Goal: Task Accomplishment & Management: Complete application form

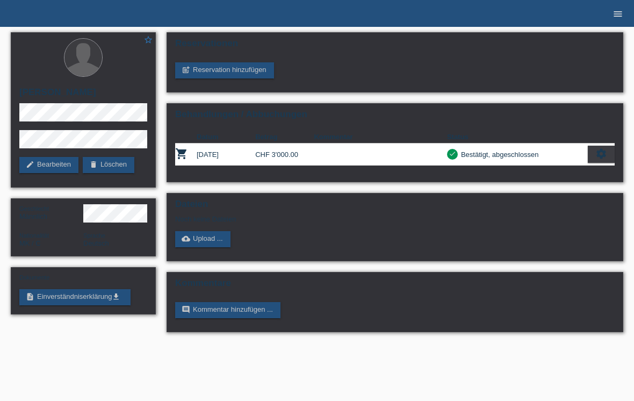
click at [616, 9] on icon "menu" at bounding box center [618, 14] width 11 height 11
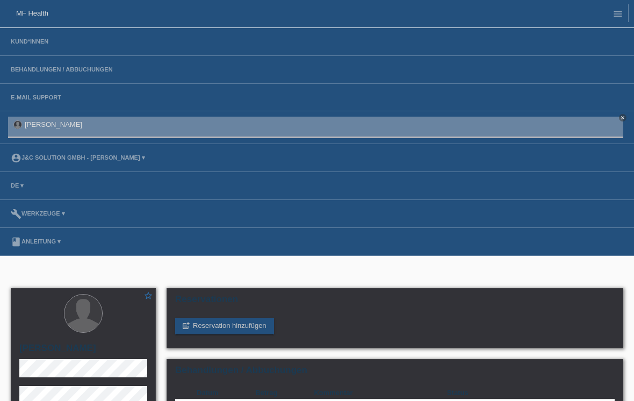
click at [39, 14] on link "MF Health" at bounding box center [32, 13] width 32 height 8
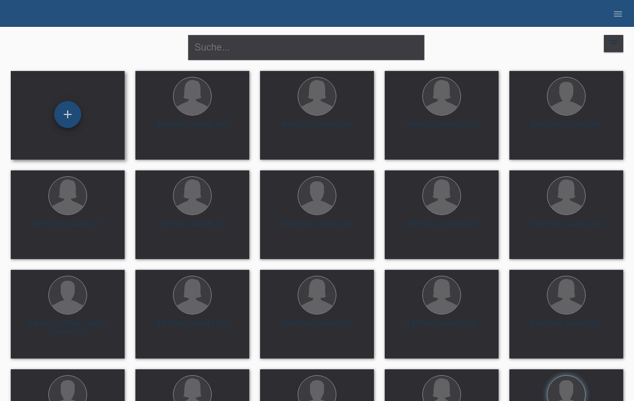
click at [67, 110] on div "+" at bounding box center [68, 114] width 26 height 18
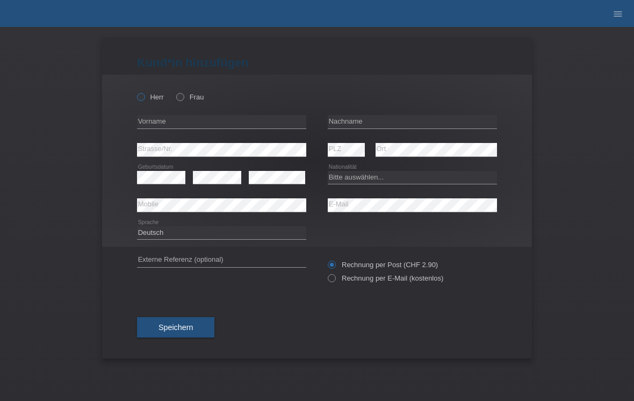
click at [140, 101] on label "Herr" at bounding box center [150, 97] width 27 height 8
click at [140, 100] on input "Herr" at bounding box center [140, 96] width 7 height 7
radio input "true"
click at [224, 123] on input "text" at bounding box center [221, 121] width 169 height 13
type input "Johny"
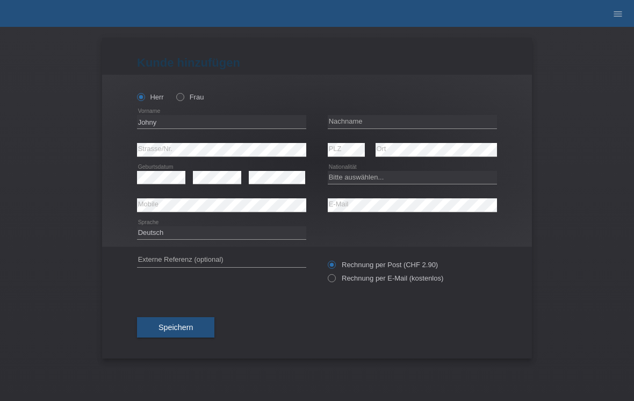
drag, startPoint x: 224, startPoint y: 123, endPoint x: 371, endPoint y: 120, distance: 147.8
click at [371, 120] on input "text" at bounding box center [412, 121] width 169 height 13
type input "Long"
select select "CH"
click at [207, 123] on input "Johny" at bounding box center [221, 121] width 169 height 13
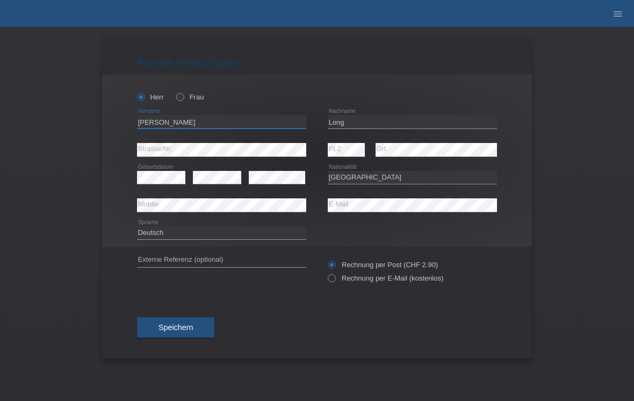
type input "Johnny"
click at [330, 293] on div "Rechnung per Post (CHF 2.90) Rechnung per E-Mail (kostenlos)" at bounding box center [412, 271] width 169 height 49
click at [333, 286] on input "Rechnung per E-Mail (kostenlos)" at bounding box center [331, 280] width 7 height 13
radio input "true"
click at [178, 328] on span "Speichern" at bounding box center [176, 327] width 34 height 9
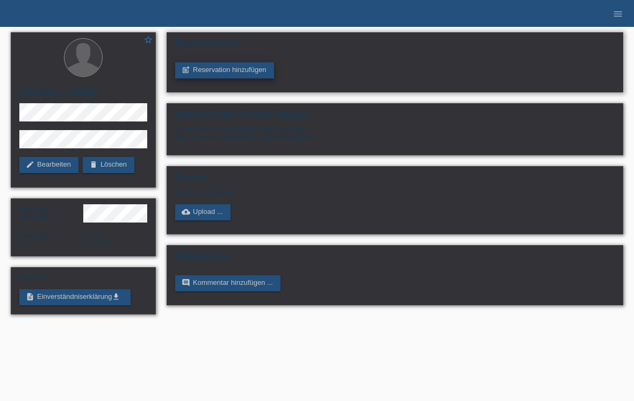
click at [240, 74] on link "post_add Reservation hinzufügen" at bounding box center [224, 70] width 99 height 16
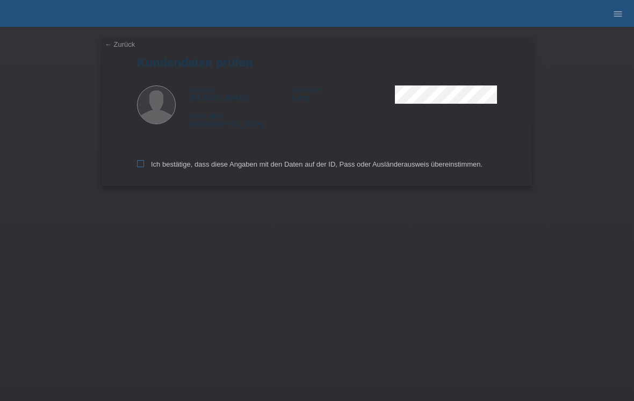
click at [145, 168] on label "Ich bestätige, dass diese Angaben mit den Daten auf der ID, Pass oder Ausländer…" at bounding box center [310, 164] width 346 height 8
click at [144, 167] on input "Ich bestätige, dass diese Angaben mit den Daten auf der ID, Pass oder Ausländer…" at bounding box center [140, 163] width 7 height 7
checkbox input "true"
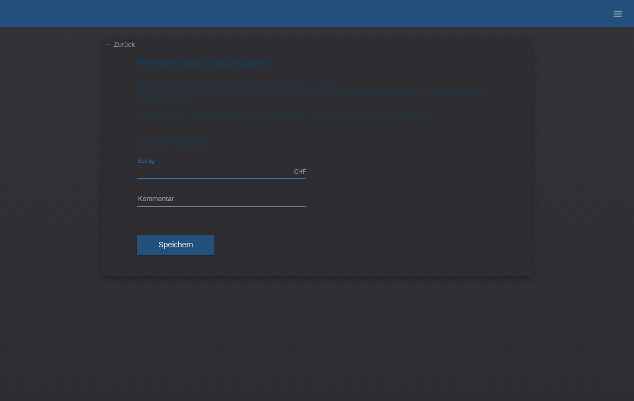
click at [227, 176] on input "text" at bounding box center [221, 171] width 169 height 13
type input "3"
click at [196, 206] on input "text" at bounding box center [221, 199] width 169 height 13
type input "1854.00"
click at [182, 249] on span "Speichern" at bounding box center [176, 244] width 34 height 9
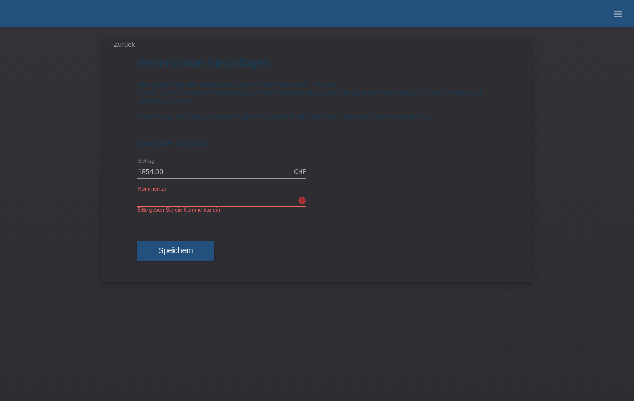
click at [215, 206] on input "text" at bounding box center [221, 199] width 169 height 13
type input "10 er Mix"
click at [188, 255] on span "Speichern" at bounding box center [176, 250] width 34 height 9
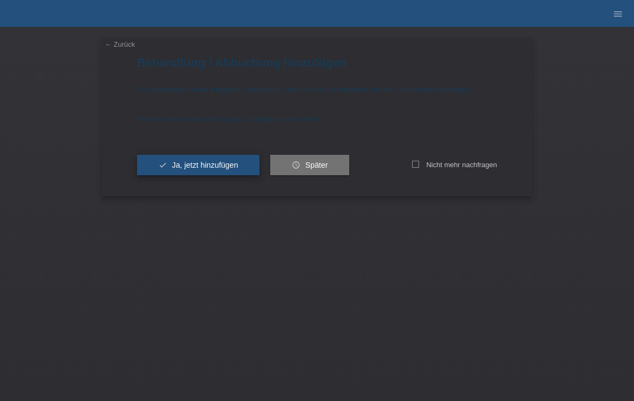
click at [227, 168] on span "Ja, jetzt hinzufügen" at bounding box center [205, 165] width 66 height 9
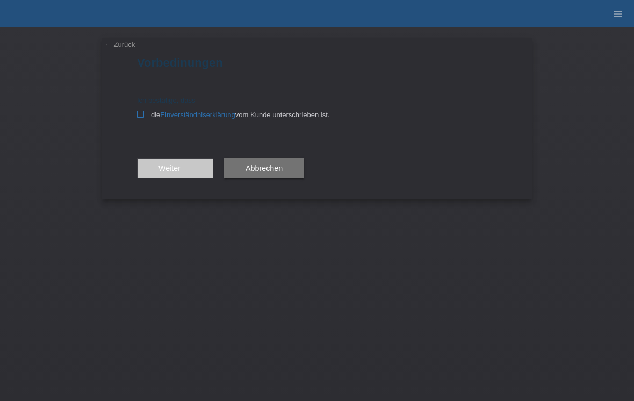
click at [140, 117] on icon at bounding box center [140, 114] width 7 height 7
click at [140, 117] on input "die Einverständniserklärung vom Kunde unterschrieben ist." at bounding box center [140, 114] width 7 height 7
checkbox input "true"
click at [172, 178] on button "Weiter arrow_forward" at bounding box center [175, 168] width 76 height 20
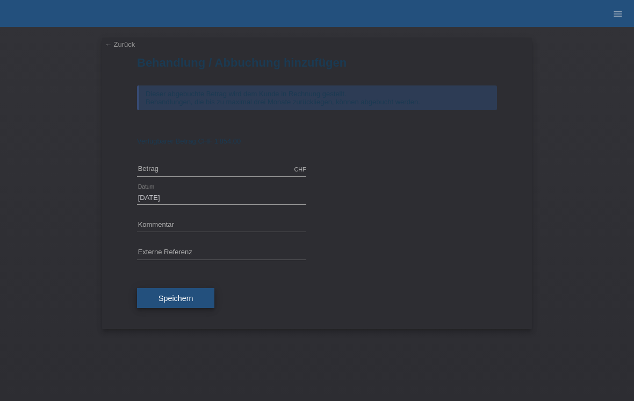
click at [183, 303] on span "Speichern" at bounding box center [176, 298] width 34 height 9
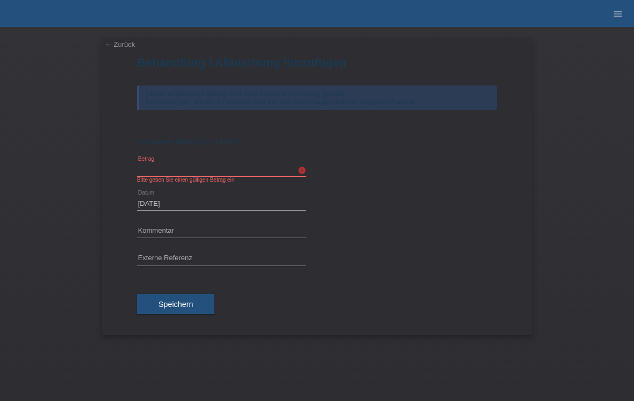
click at [198, 171] on input "text" at bounding box center [221, 169] width 169 height 13
click at [187, 314] on button "Speichern" at bounding box center [175, 304] width 77 height 20
type input "1854.00"
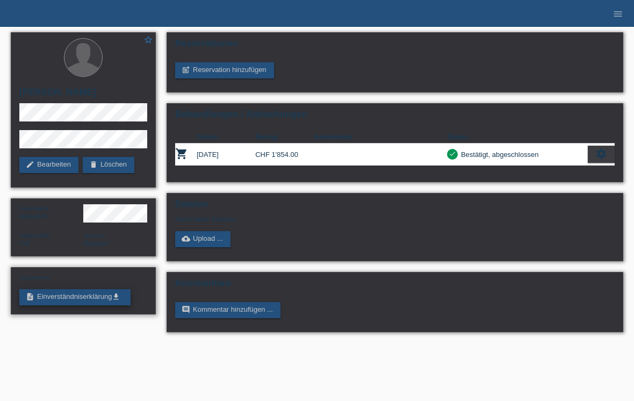
click at [70, 302] on link "description Einverständniserklärung get_app" at bounding box center [74, 297] width 111 height 16
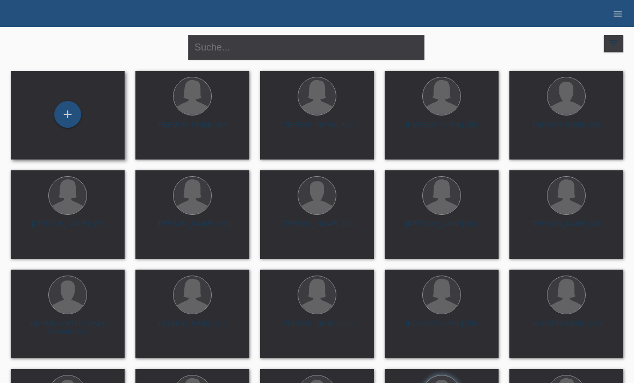
click at [84, 118] on div "+" at bounding box center [67, 115] width 97 height 28
click at [72, 116] on div "+" at bounding box center [68, 114] width 26 height 18
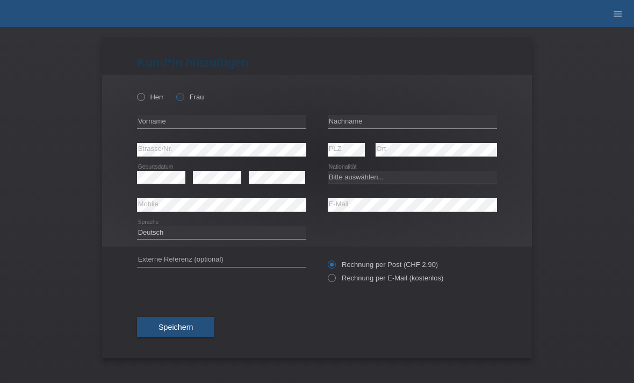
click at [175, 91] on icon at bounding box center [175, 91] width 0 height 0
click at [181, 100] on input "Frau" at bounding box center [179, 96] width 7 height 7
radio input "true"
click at [181, 125] on input "text" at bounding box center [221, 121] width 169 height 13
type input "Maria"
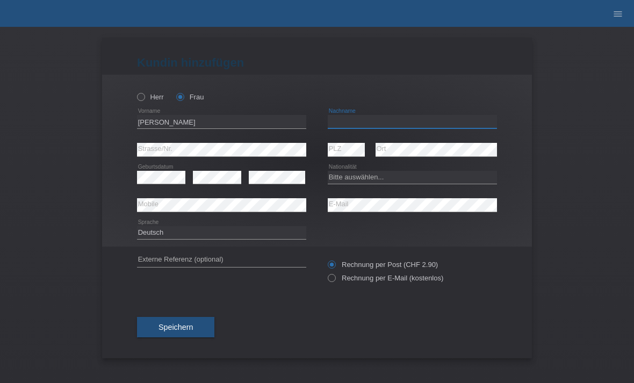
click at [354, 125] on input "text" at bounding box center [412, 121] width 169 height 13
type input "Ogier"
click at [388, 175] on select "Bitte auswählen... Schweiz Deutschland Liechtenstein Österreich ------------ Af…" at bounding box center [412, 177] width 169 height 13
select select "RU"
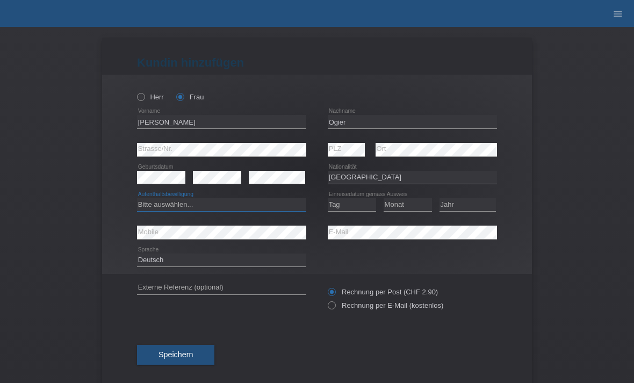
select select "B"
select select "04"
select select "06"
select select "2019"
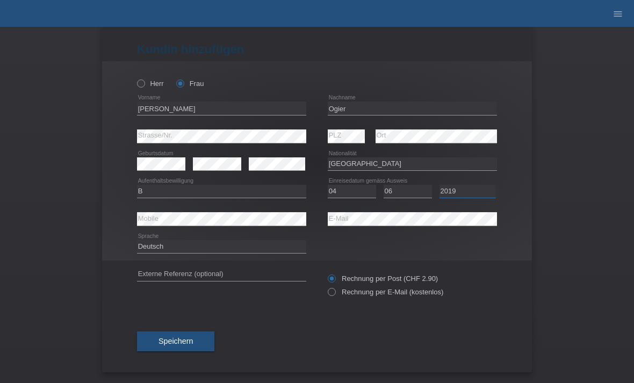
scroll to position [18, 0]
click at [324, 297] on div "error Externe Referenz (optional) Rechnung per Post (CHF 2.90)" at bounding box center [317, 285] width 360 height 49
click at [333, 296] on input "Rechnung per E-Mail (kostenlos)" at bounding box center [331, 294] width 7 height 13
radio input "true"
click at [177, 340] on span "Speichern" at bounding box center [176, 341] width 34 height 9
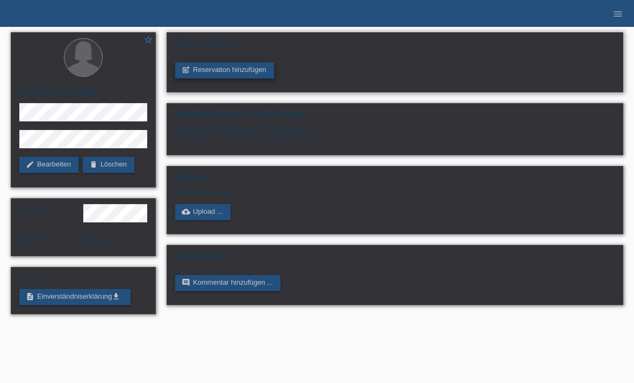
click at [230, 71] on link "post_add Reservation hinzufügen" at bounding box center [224, 70] width 99 height 16
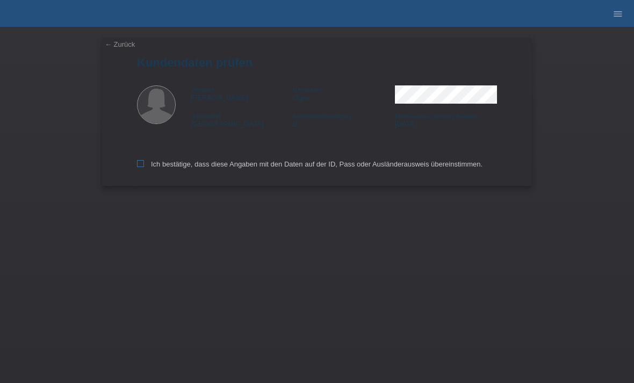
click at [143, 164] on icon at bounding box center [140, 163] width 7 height 7
click at [143, 164] on input "Ich bestätige, dass diese Angaben mit den Daten auf der ID, Pass oder Ausländer…" at bounding box center [140, 163] width 7 height 7
checkbox input "true"
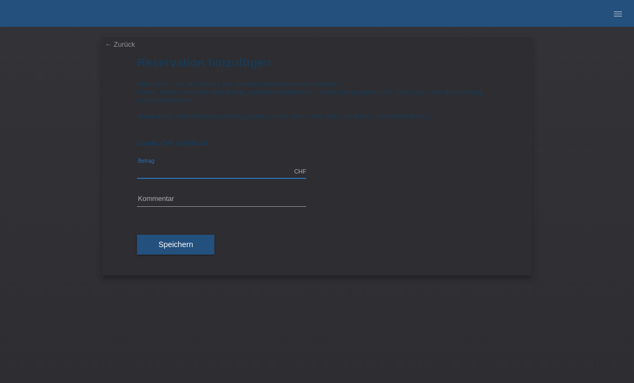
click at [197, 178] on input "text" at bounding box center [221, 171] width 169 height 13
click at [217, 206] on input "text" at bounding box center [221, 199] width 169 height 13
type input "1855.00"
type input "Bodyforming S"
click at [184, 249] on span "Speichern" at bounding box center [176, 244] width 34 height 9
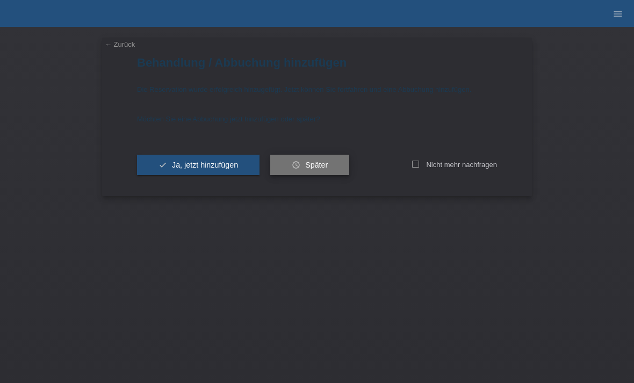
click at [322, 169] on span "Später" at bounding box center [316, 165] width 23 height 9
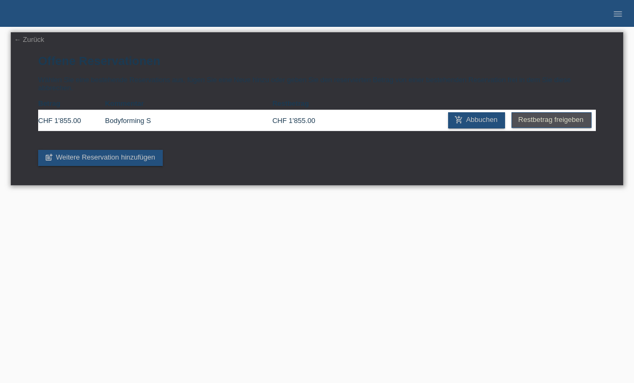
click at [28, 40] on link "← Zurück" at bounding box center [29, 39] width 30 height 8
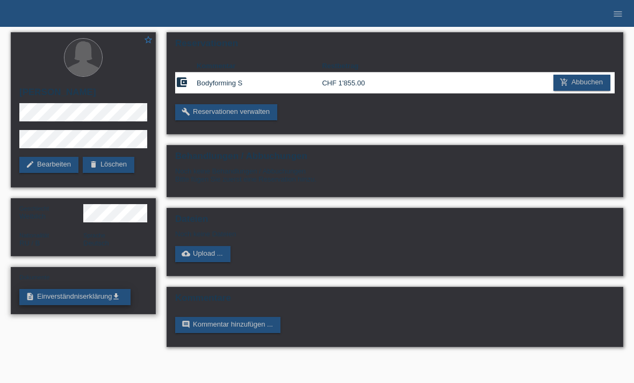
click at [88, 303] on link "description Einverständniserklärung get_app" at bounding box center [74, 297] width 111 height 16
click at [256, 112] on link "build Reservationen verwalten" at bounding box center [226, 112] width 102 height 16
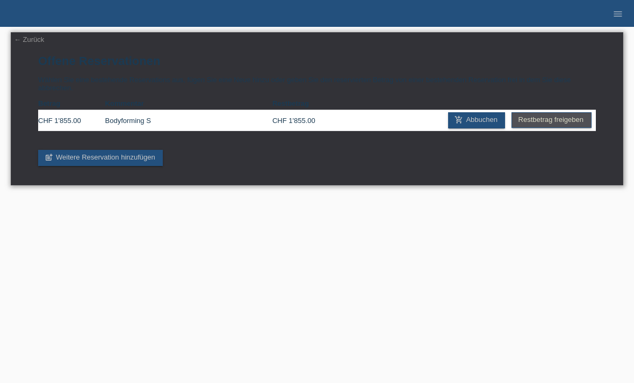
click at [34, 44] on link "← Zurück" at bounding box center [29, 39] width 30 height 8
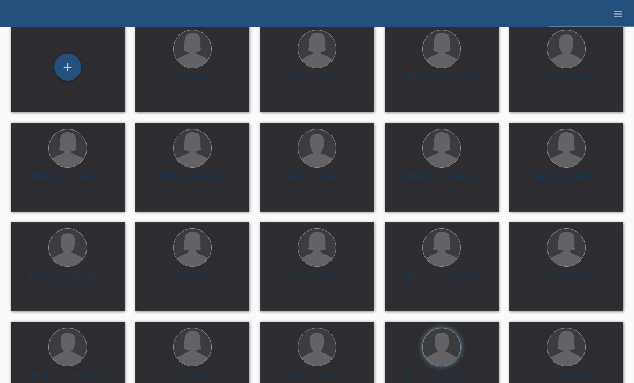
scroll to position [47, 0]
click at [447, 357] on div at bounding box center [442, 348] width 38 height 38
